Goal: Navigation & Orientation: Find specific page/section

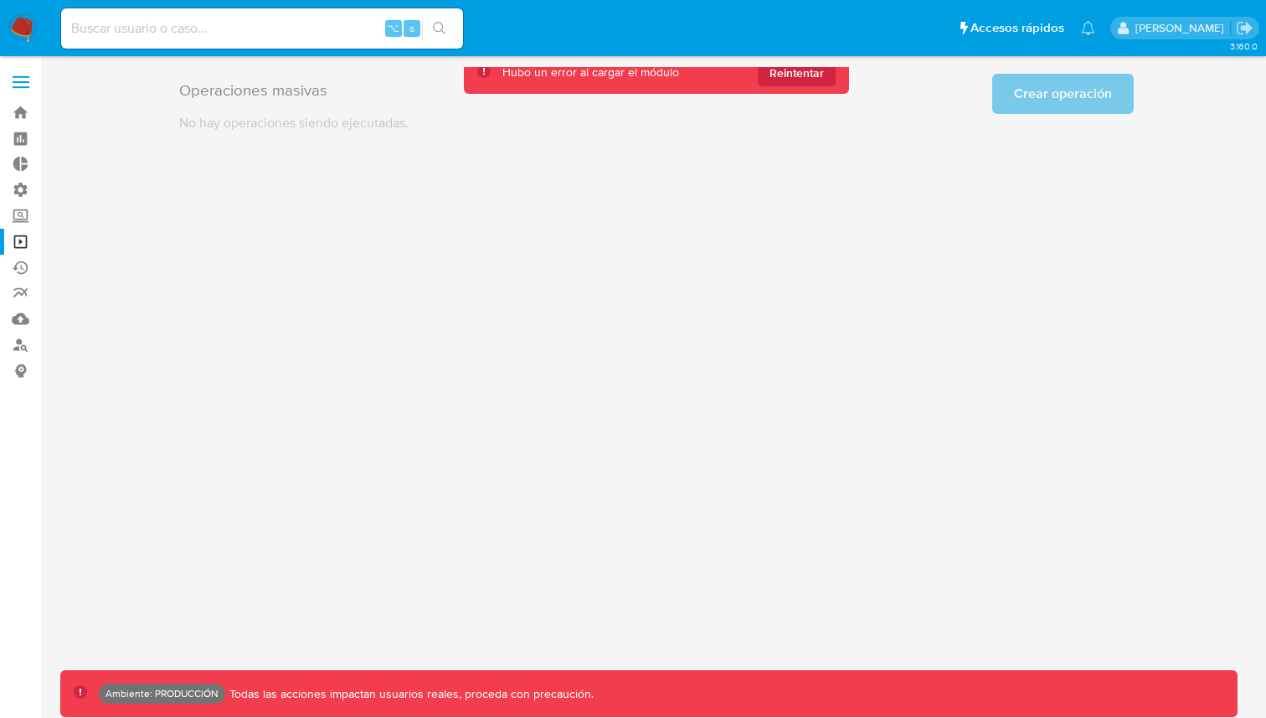
click at [670, 318] on div "3.160.0 Ambiente: PRODUCCIÓN Todas las acciones impactan usuarios reales, proce…" at bounding box center [656, 387] width 1192 height 640
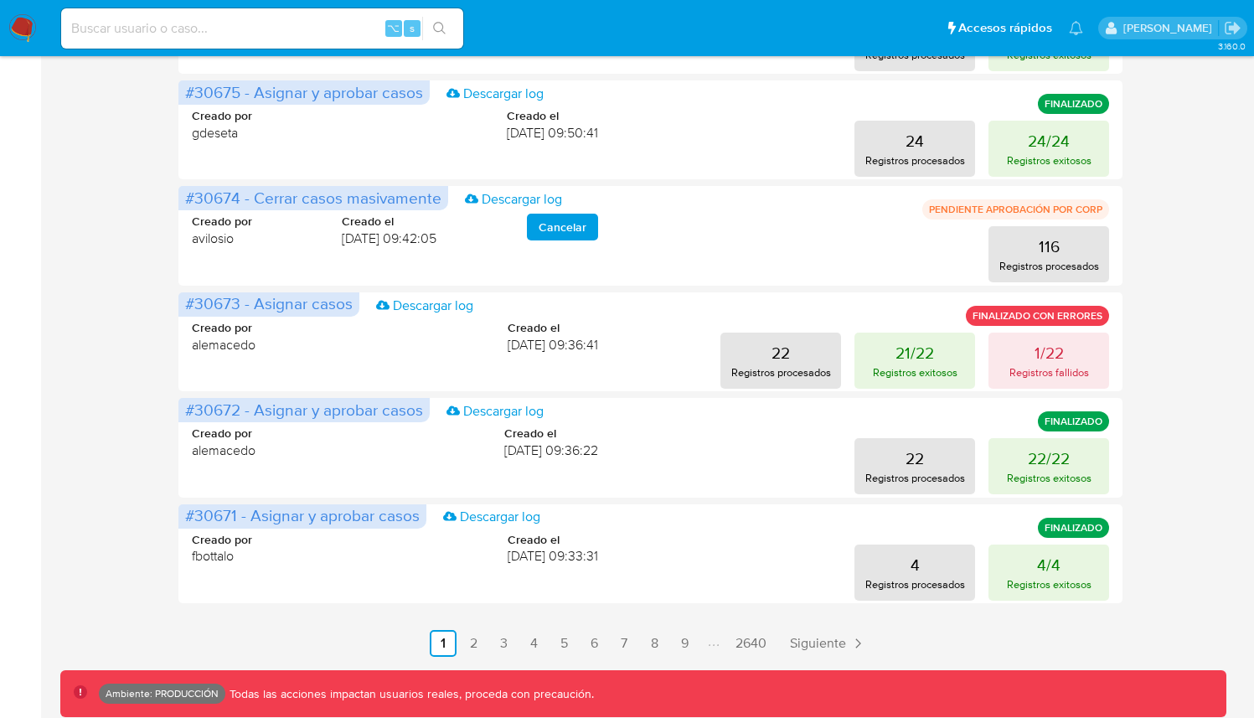
scroll to position [772, 0]
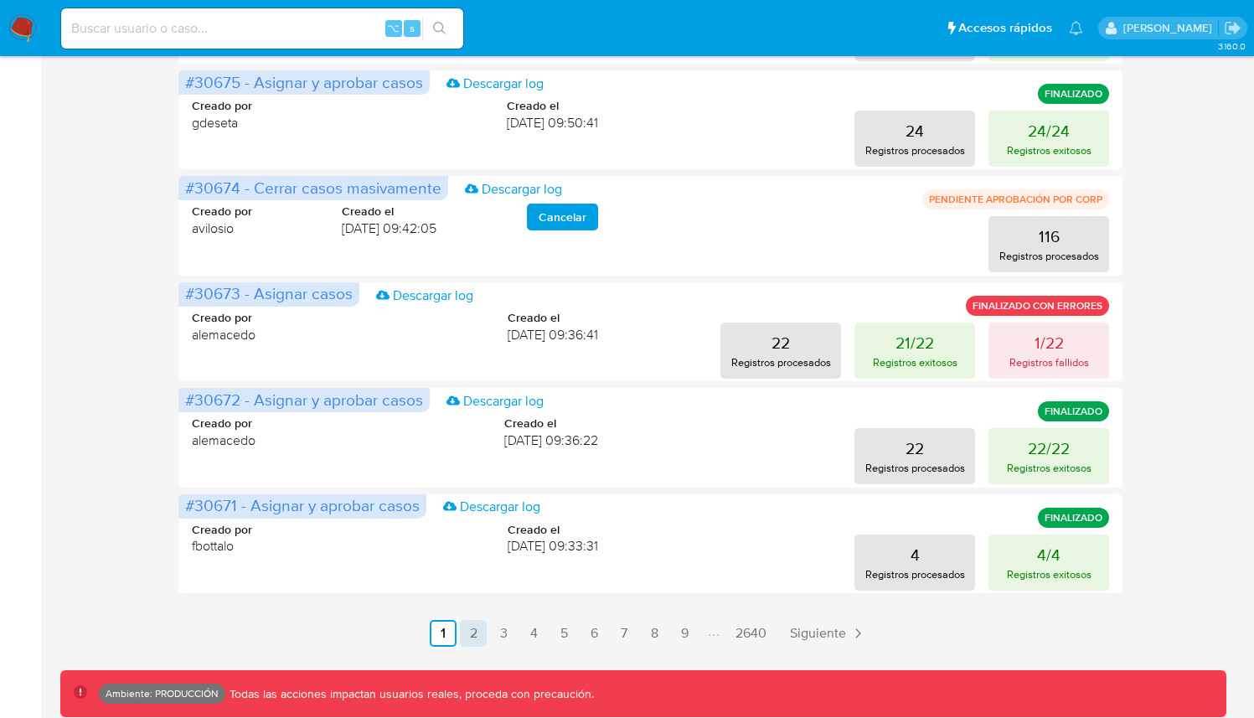
click at [476, 622] on link "2" at bounding box center [473, 633] width 27 height 27
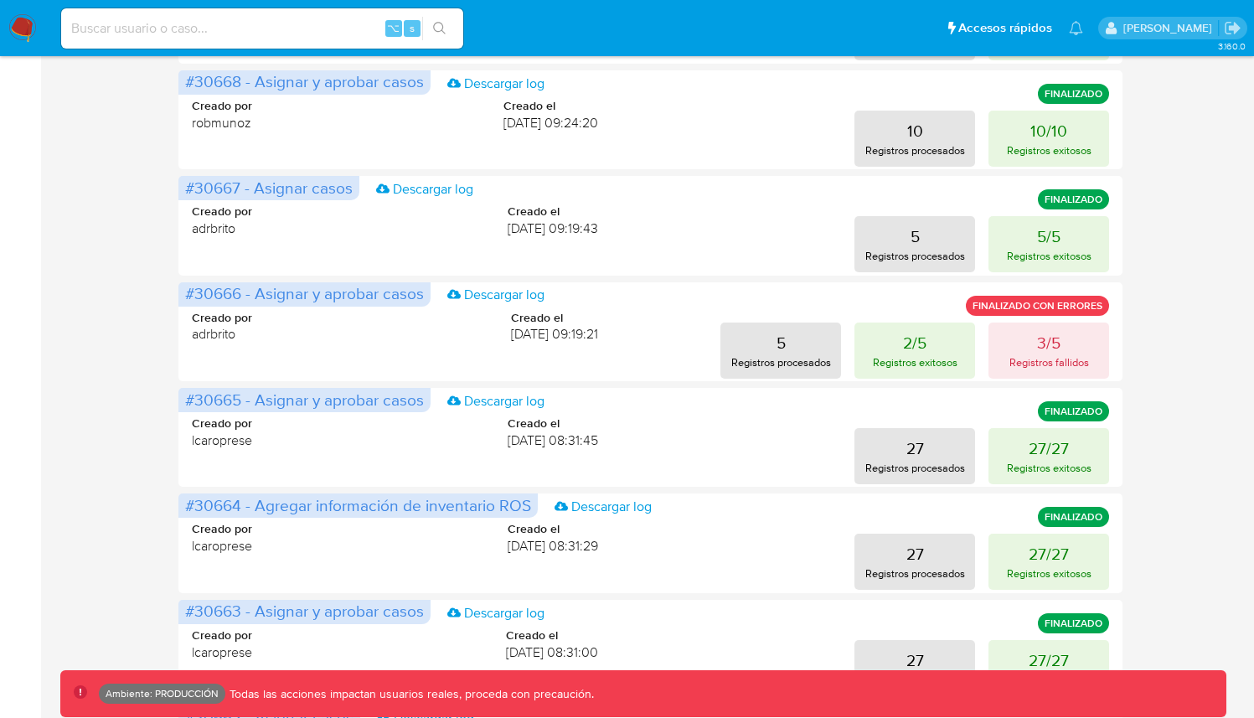
scroll to position [0, 0]
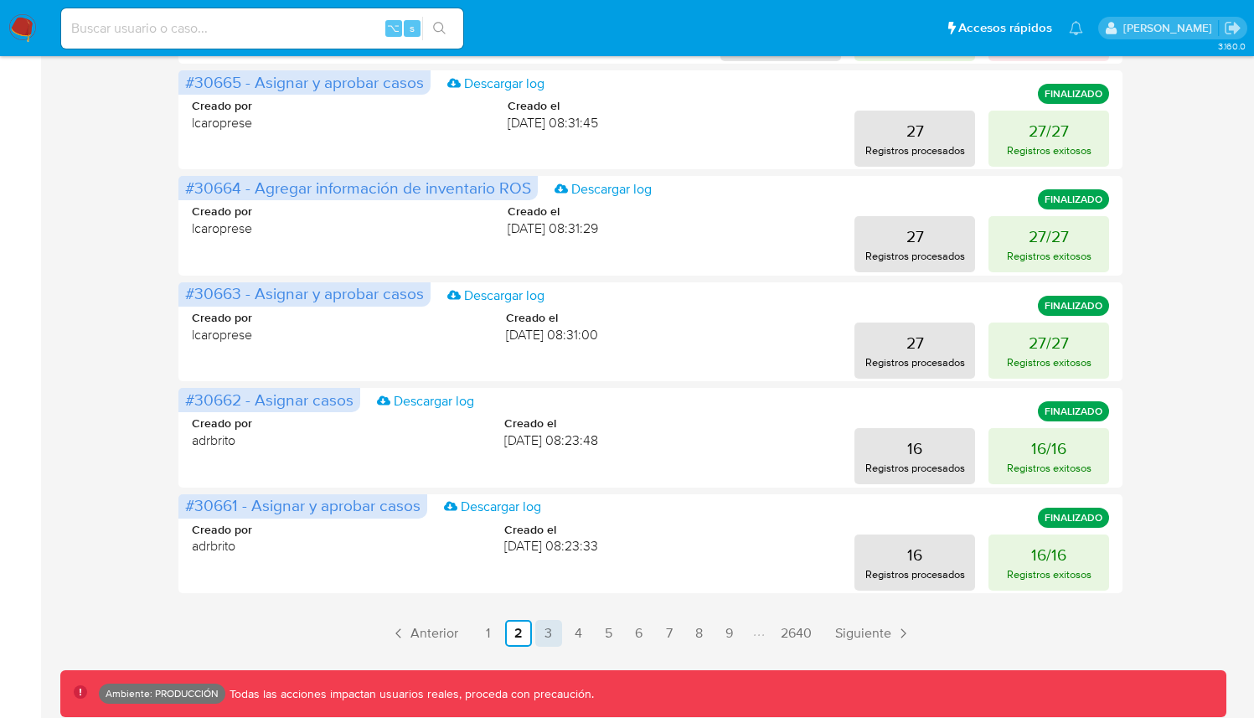
click at [551, 627] on link "3" at bounding box center [548, 633] width 27 height 27
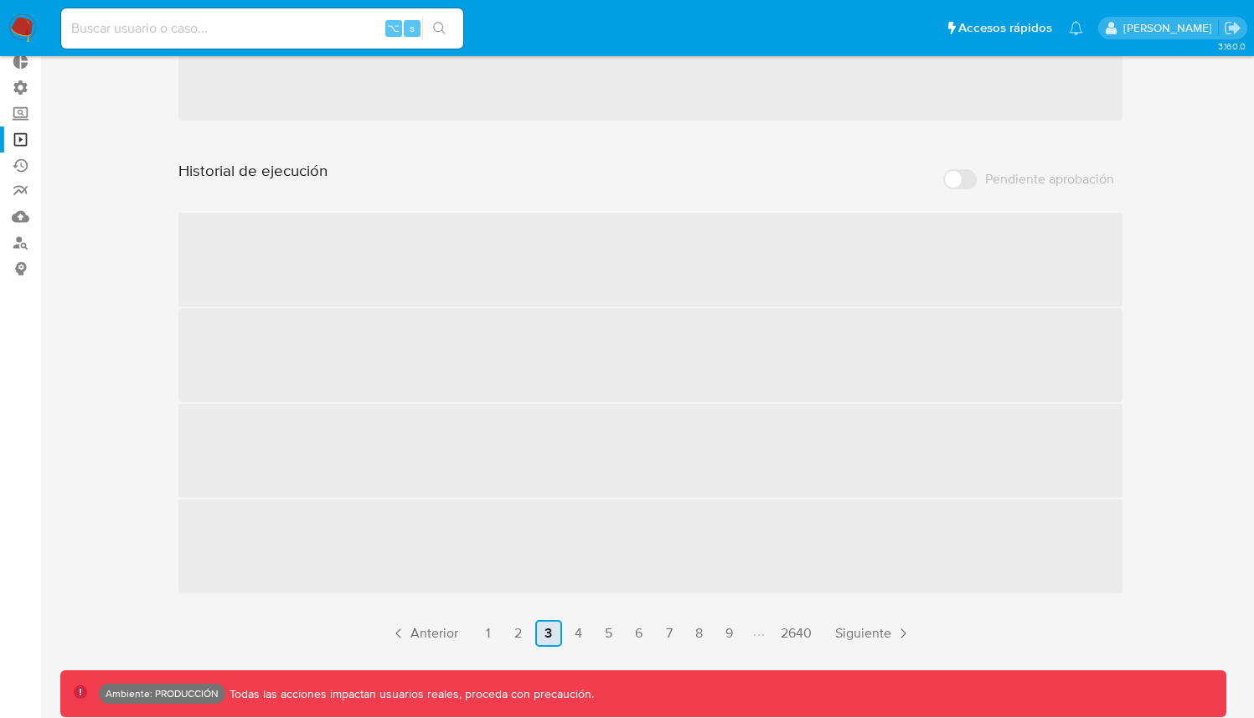
scroll to position [772, 0]
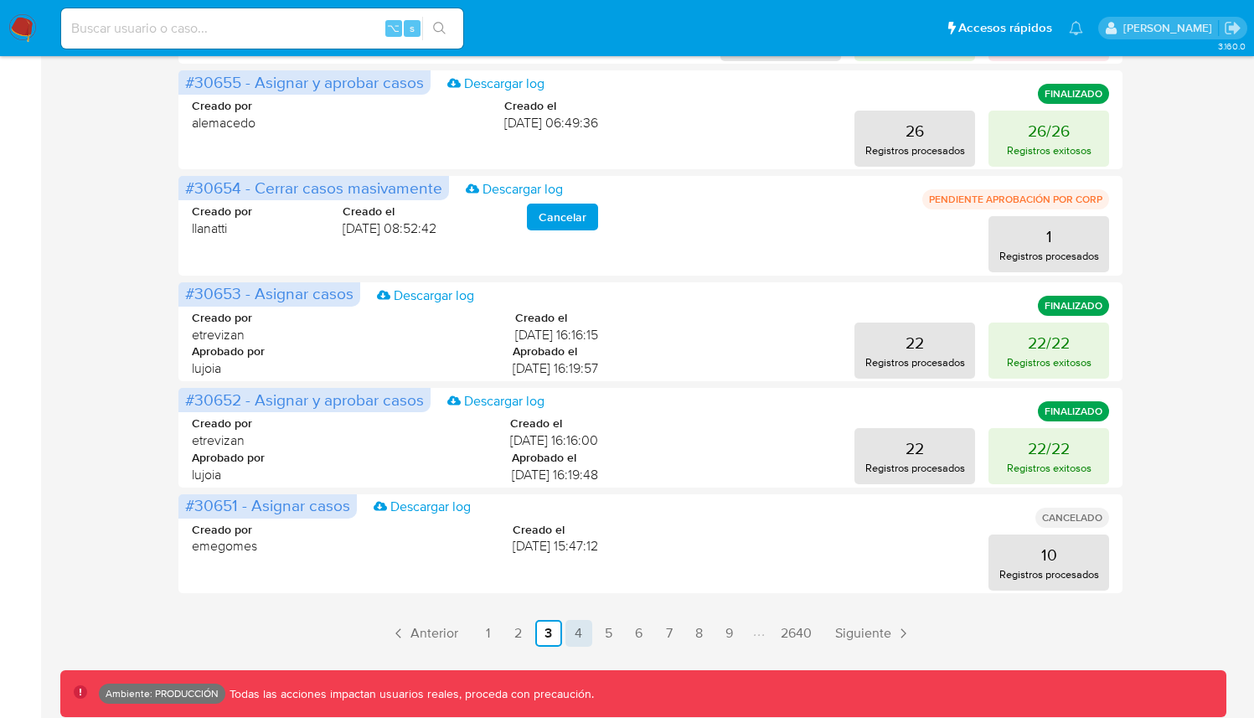
click at [579, 623] on link "4" at bounding box center [578, 633] width 27 height 27
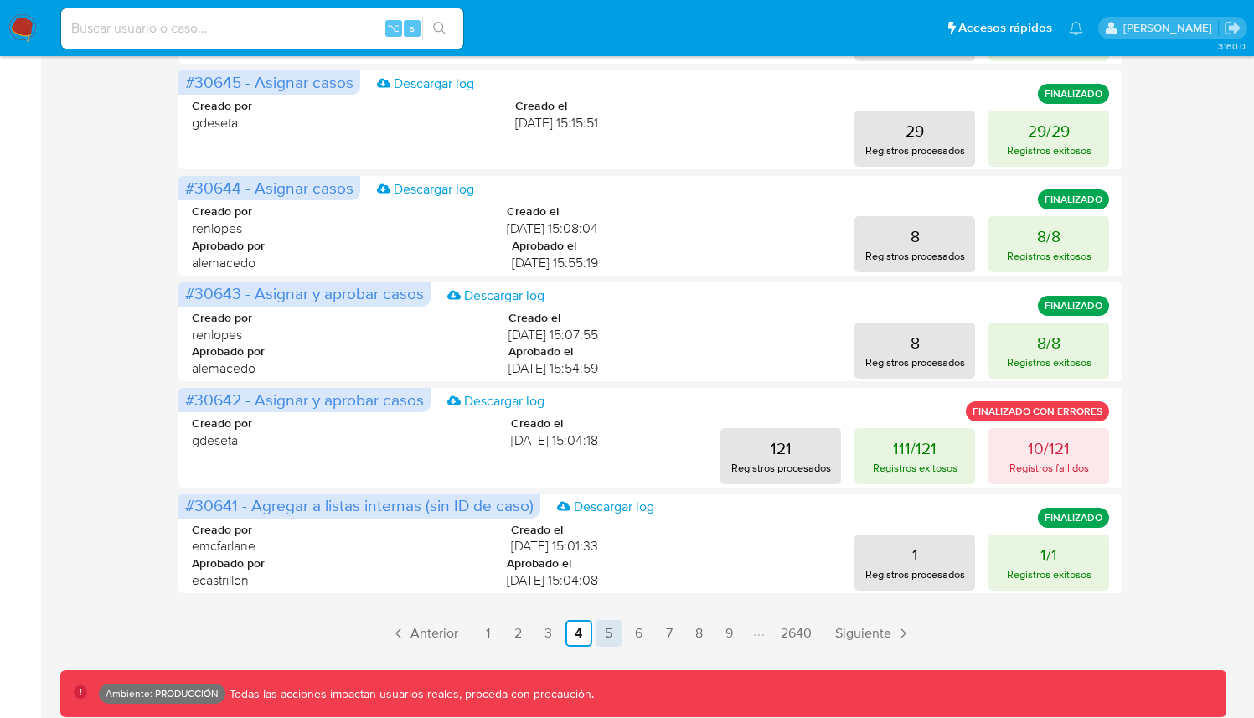
click at [608, 631] on link "5" at bounding box center [608, 633] width 27 height 27
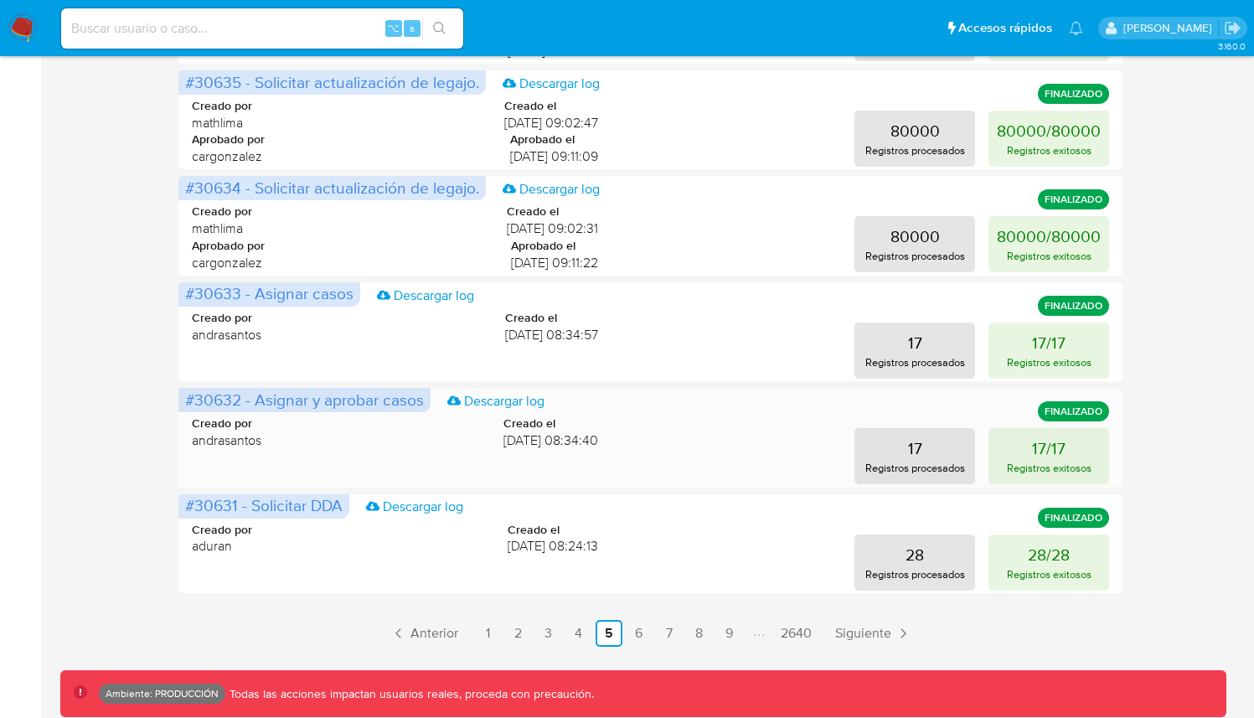
scroll to position [0, 0]
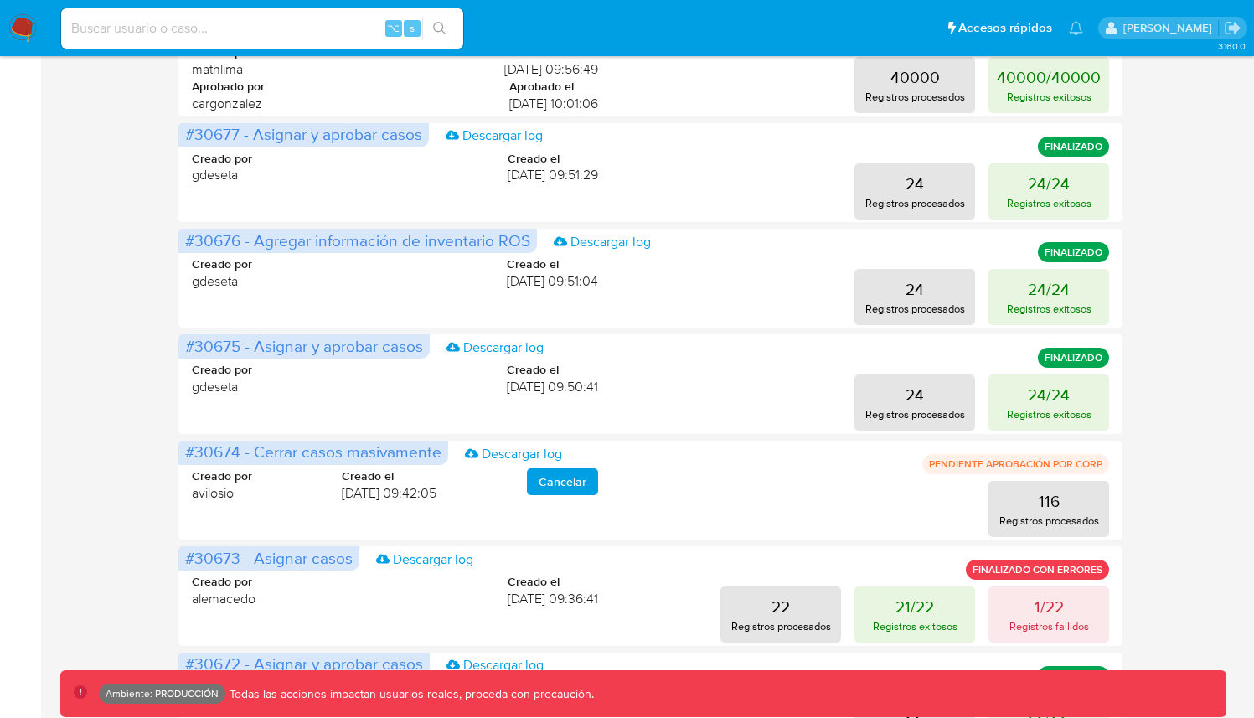
scroll to position [772, 0]
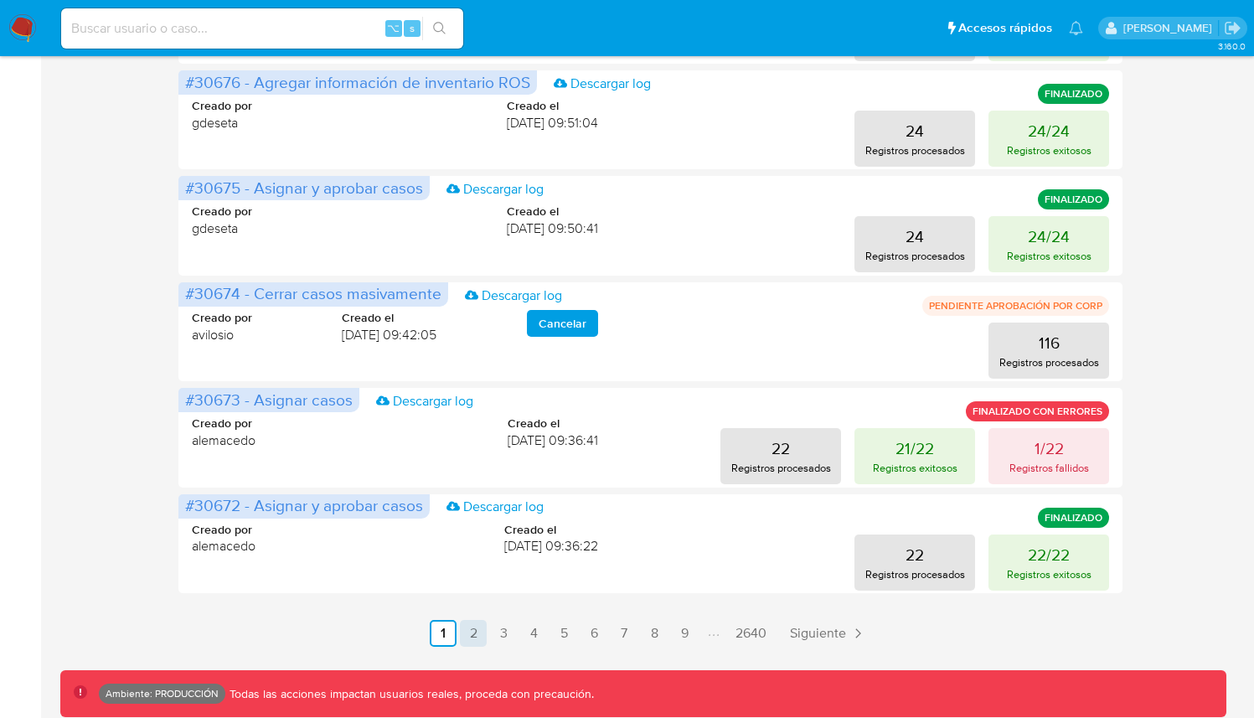
click at [480, 628] on link "2" at bounding box center [473, 633] width 27 height 27
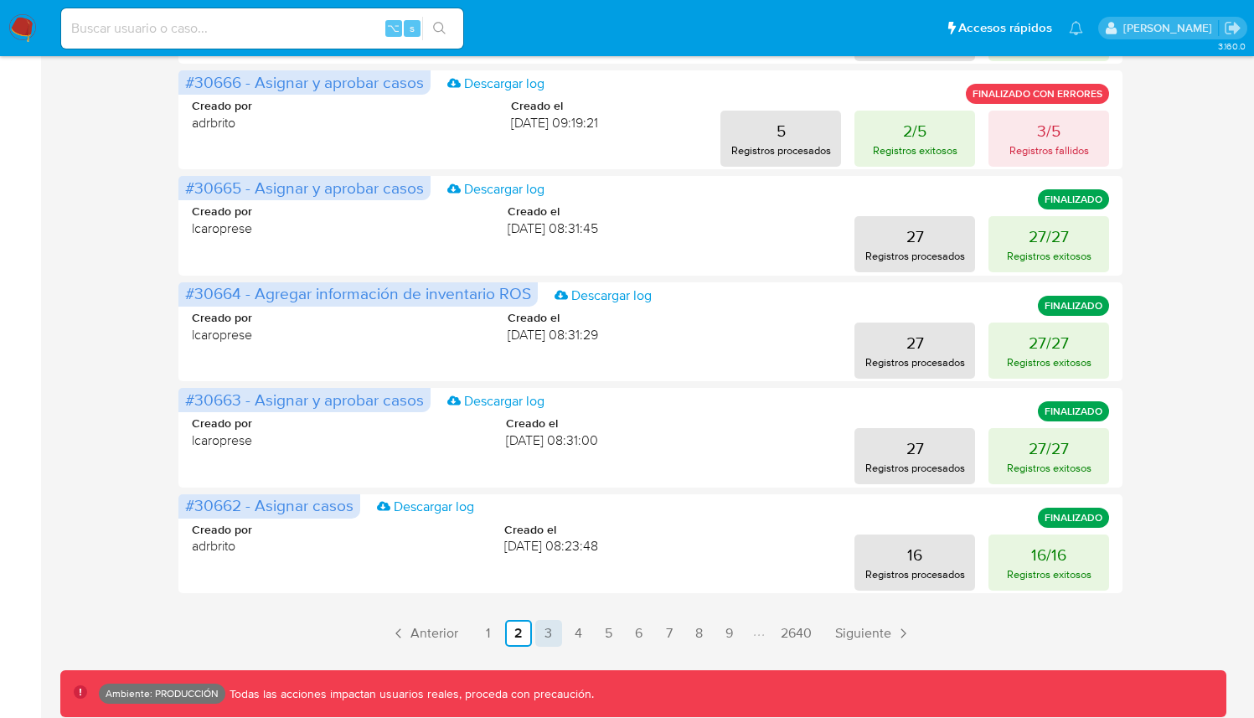
click at [543, 631] on link "3" at bounding box center [548, 633] width 27 height 27
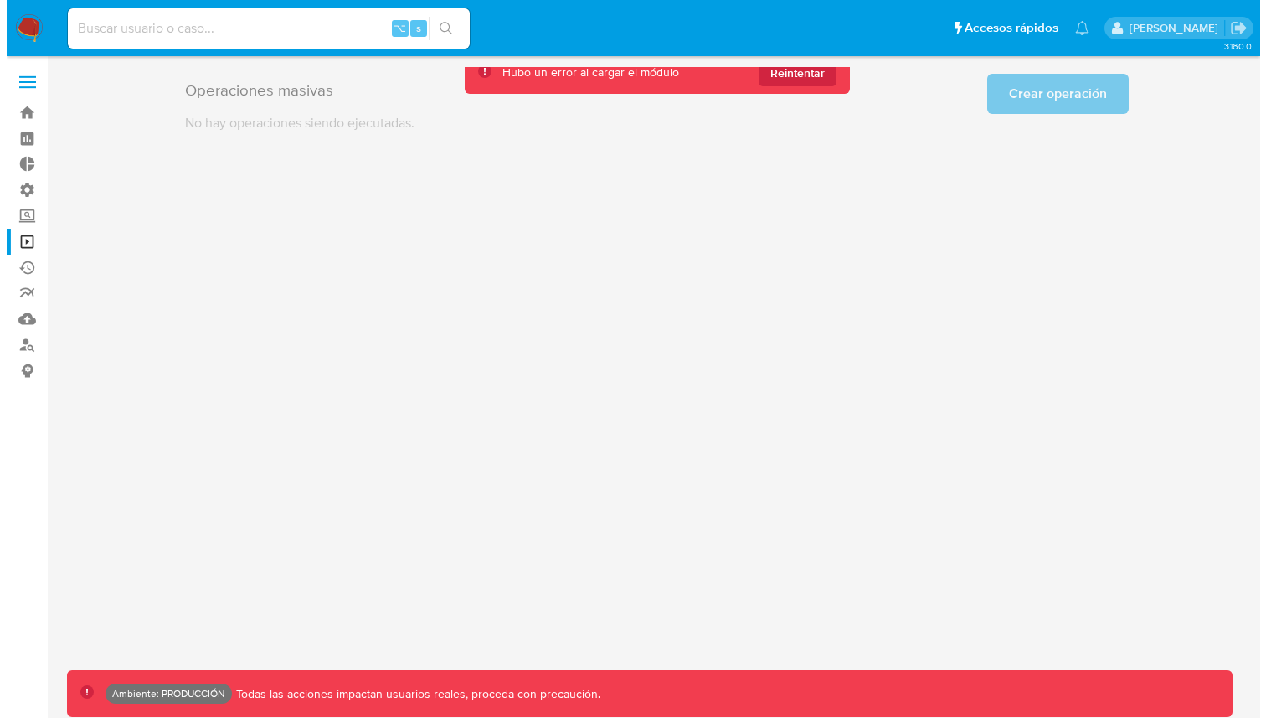
scroll to position [0, 0]
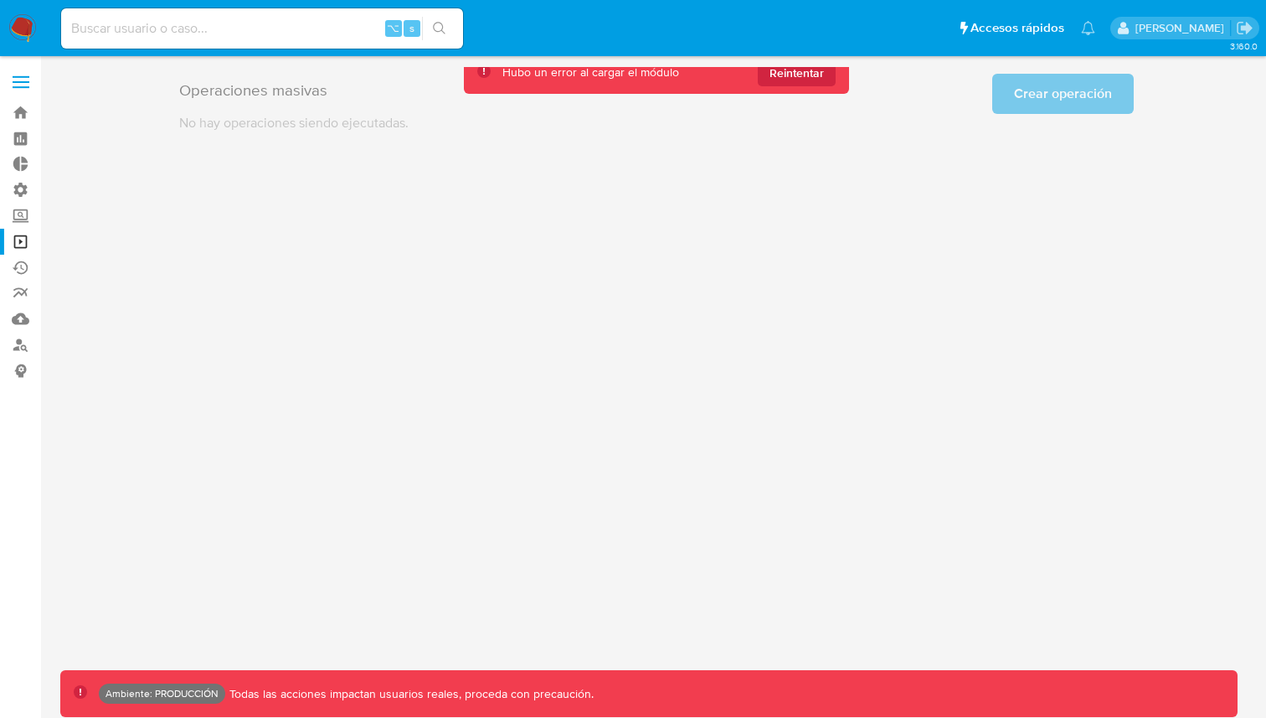
click at [570, 36] on ul "Pausado Ver notificaciones ⌥ s Accesos rápidos Presiona las siguientes teclas p…" at bounding box center [578, 28] width 1051 height 42
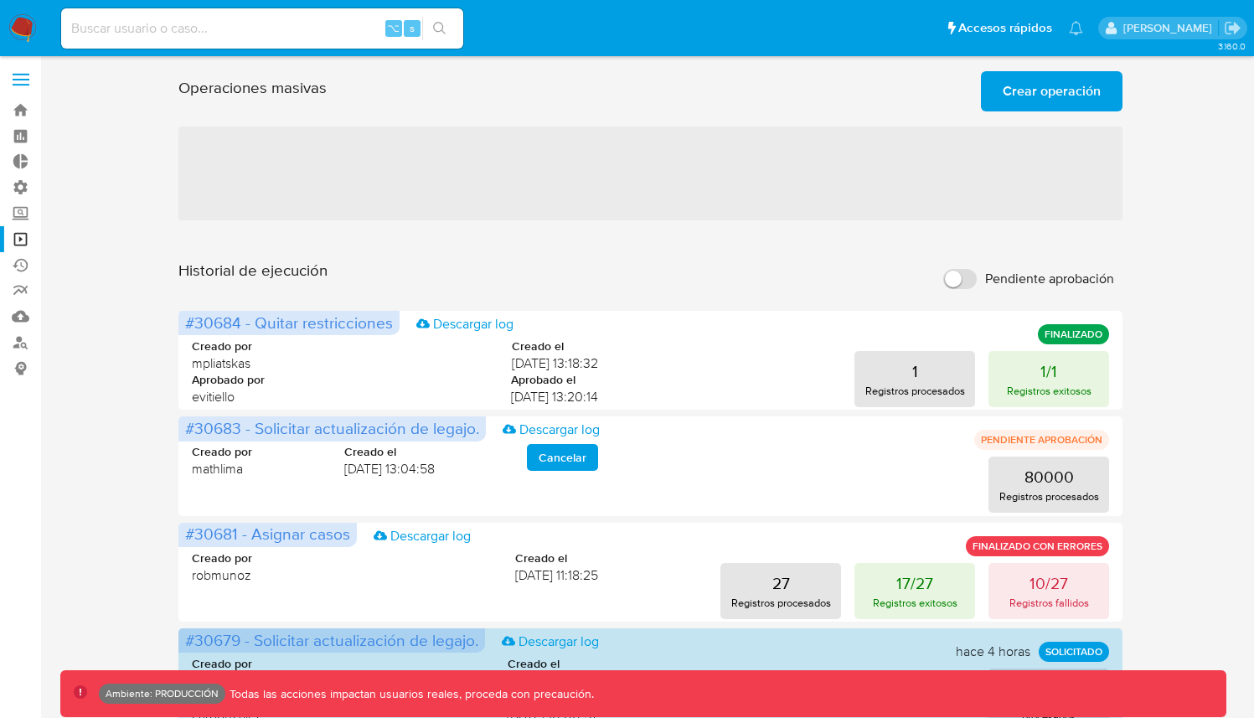
scroll to position [772, 0]
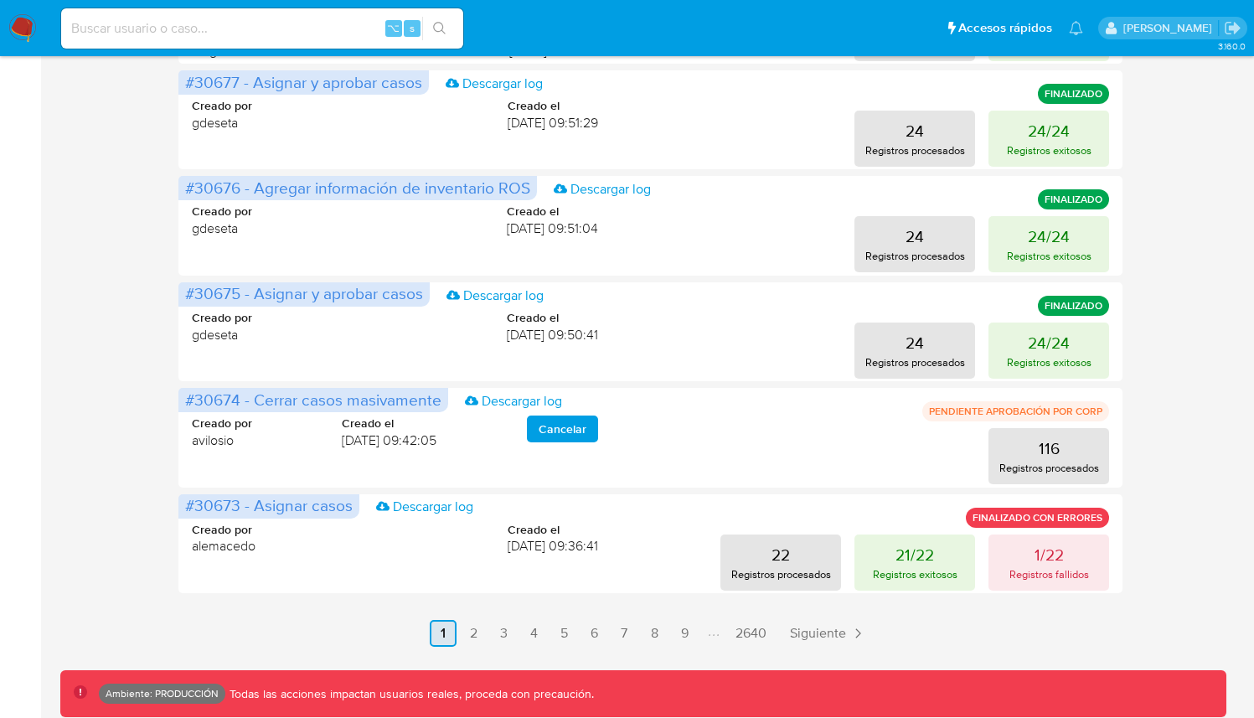
click at [454, 641] on link "1" at bounding box center [443, 633] width 27 height 27
click at [466, 636] on link "2" at bounding box center [473, 633] width 27 height 27
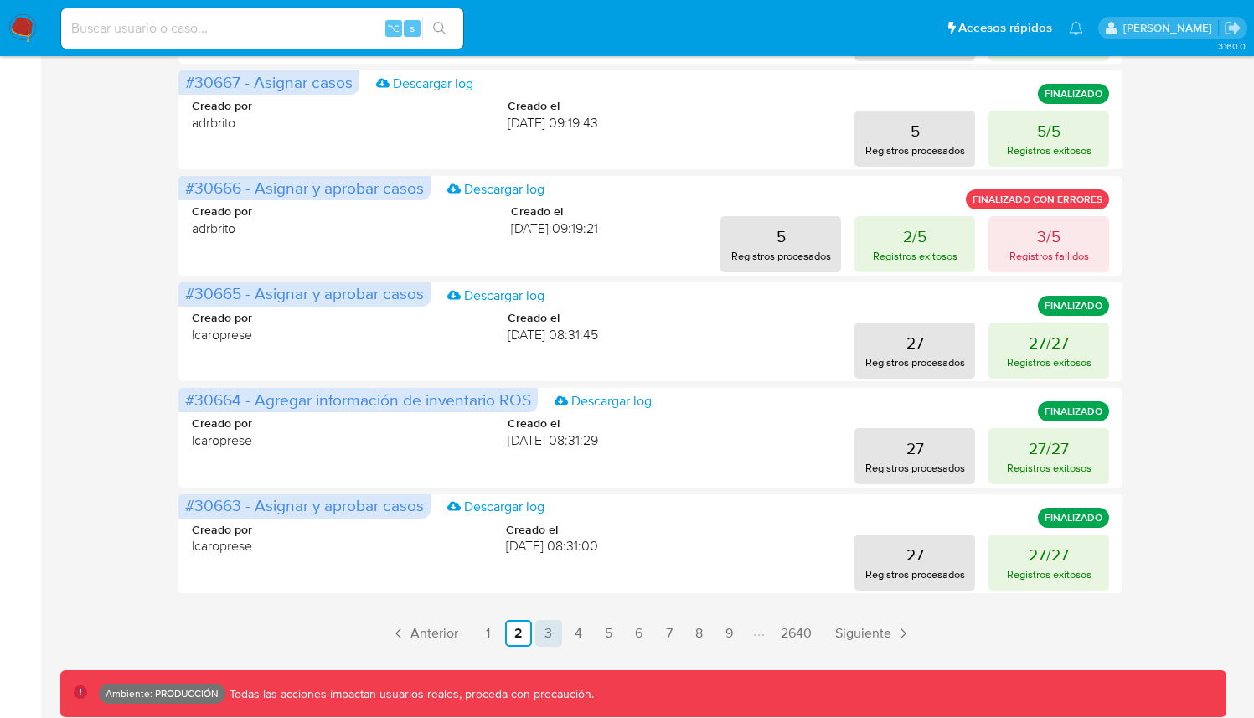
click at [543, 624] on link "3" at bounding box center [548, 633] width 27 height 27
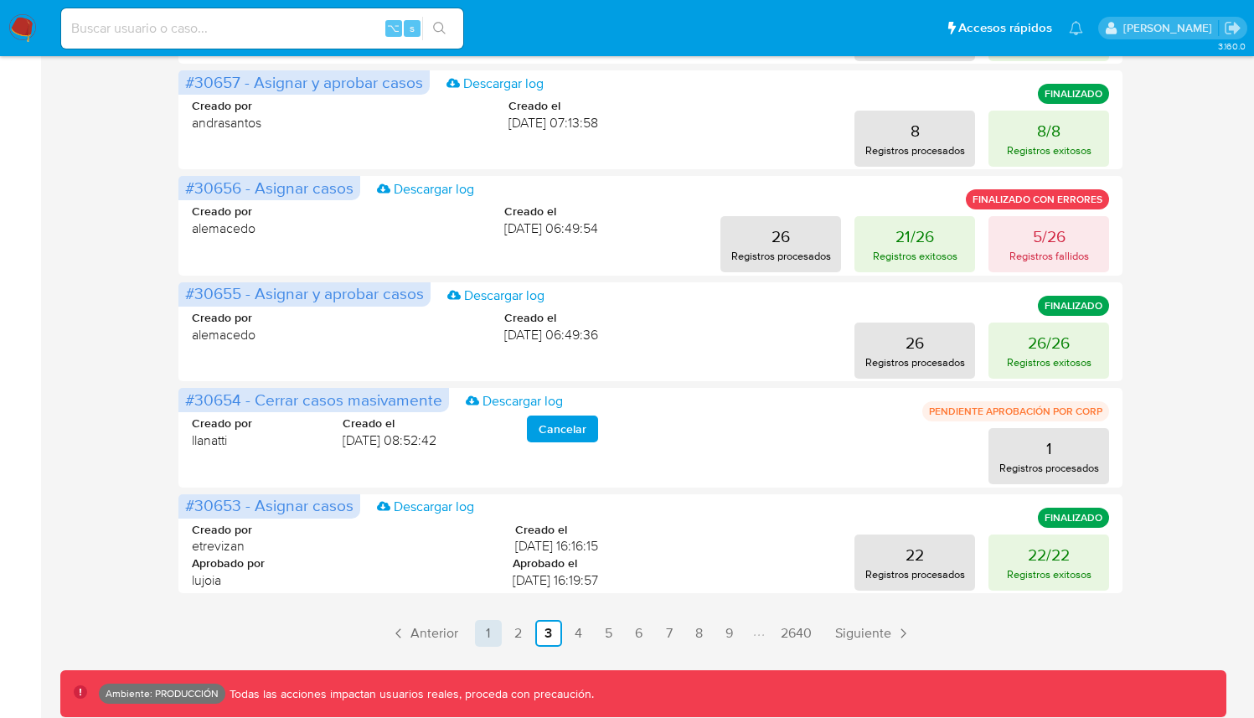
click at [487, 645] on link "1" at bounding box center [488, 633] width 27 height 27
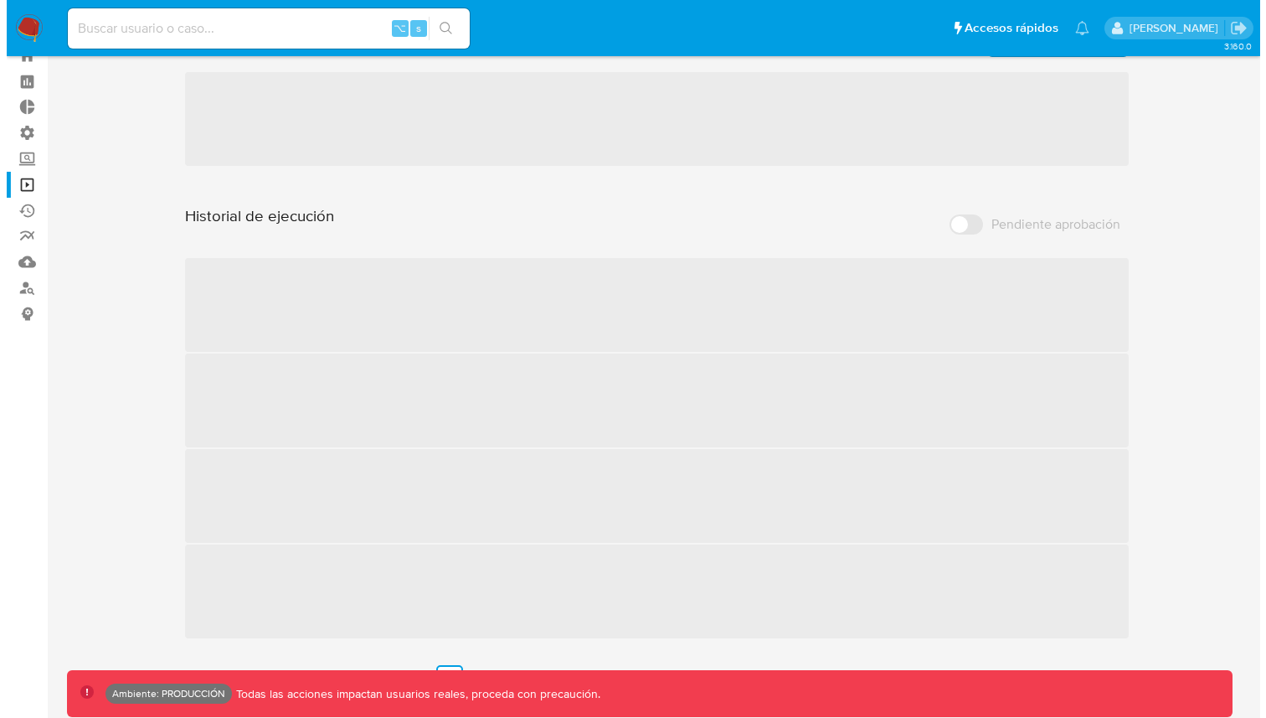
scroll to position [0, 0]
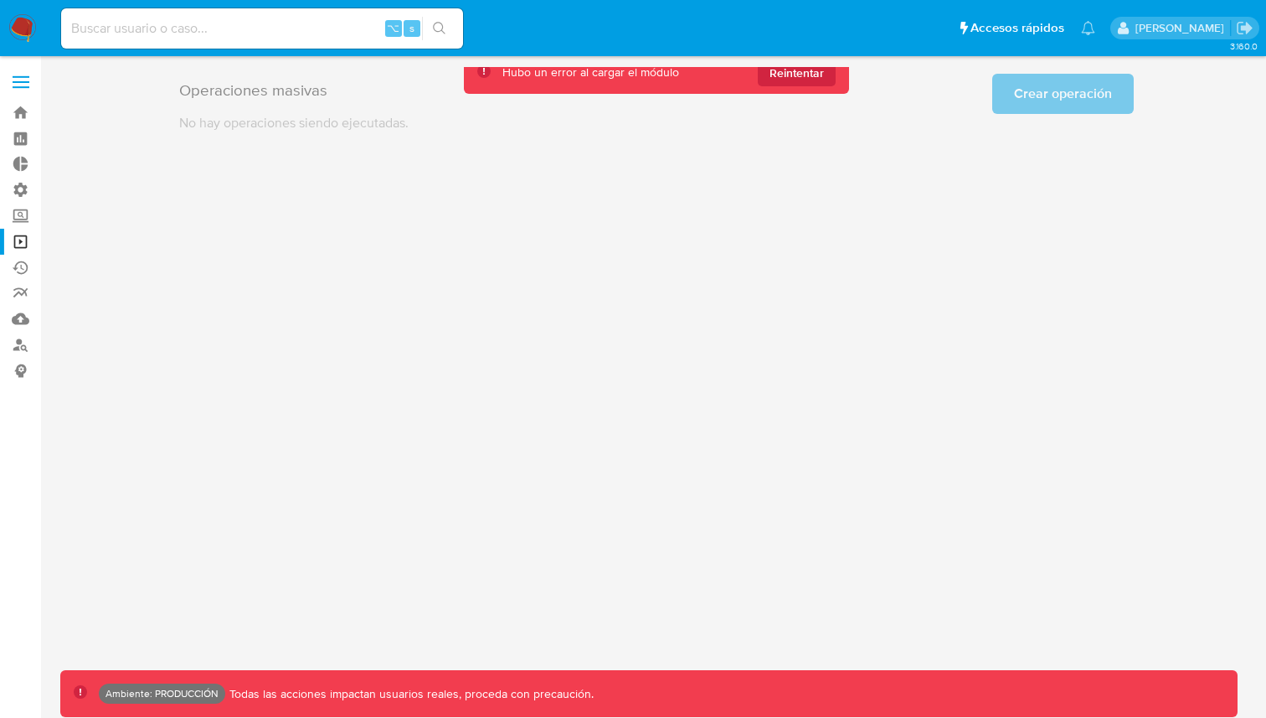
click at [824, 196] on div "3.160.0 Ambiente: PRODUCCIÓN Todas las acciones impactan usuarios reales, proce…" at bounding box center [656, 387] width 1192 height 640
click at [845, 271] on div "3.160.1 Ambiente: PRODUCCIÓN Todas las acciones impactan usuarios reales, proce…" at bounding box center [656, 387] width 1192 height 640
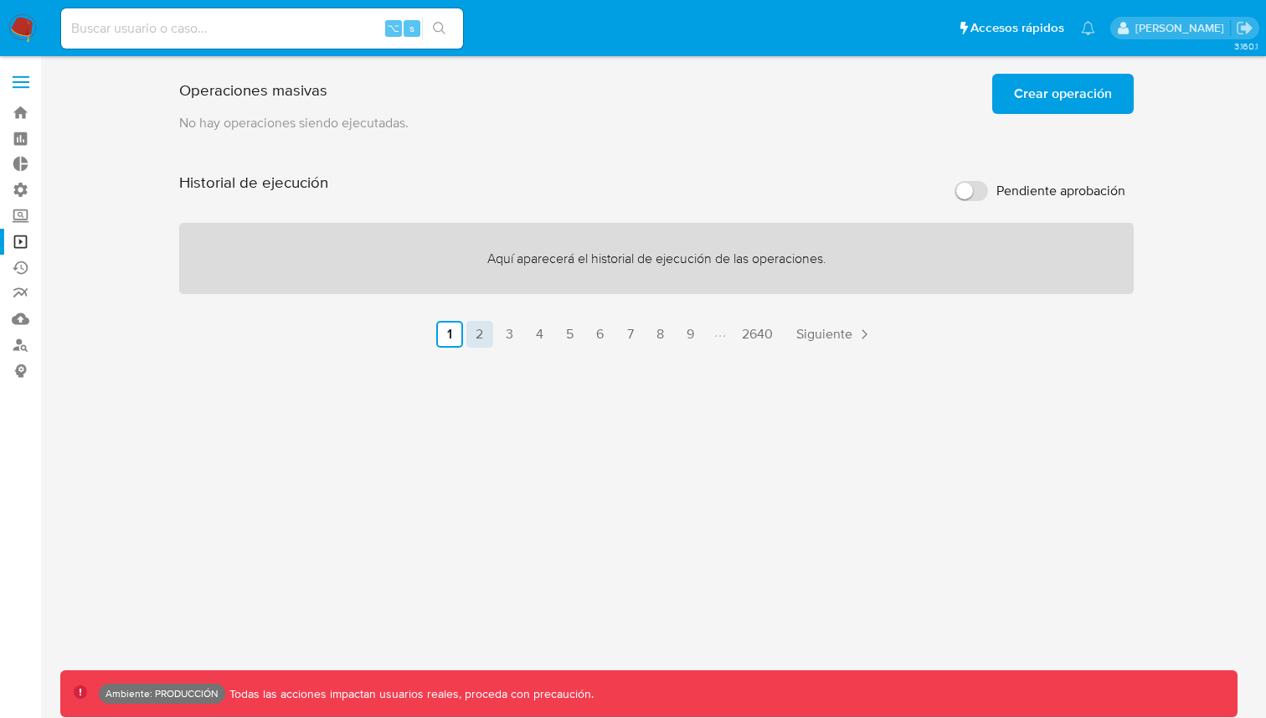
click at [485, 340] on link "2" at bounding box center [479, 334] width 27 height 27
